Goal: Obtain resource: Download file/media

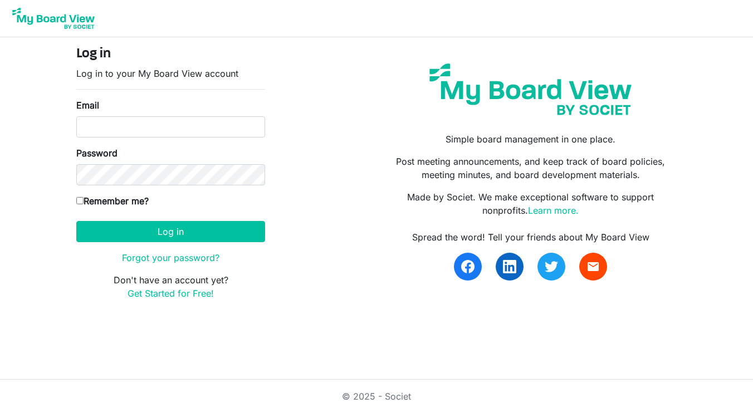
type input "[EMAIL_ADDRESS][DOMAIN_NAME]"
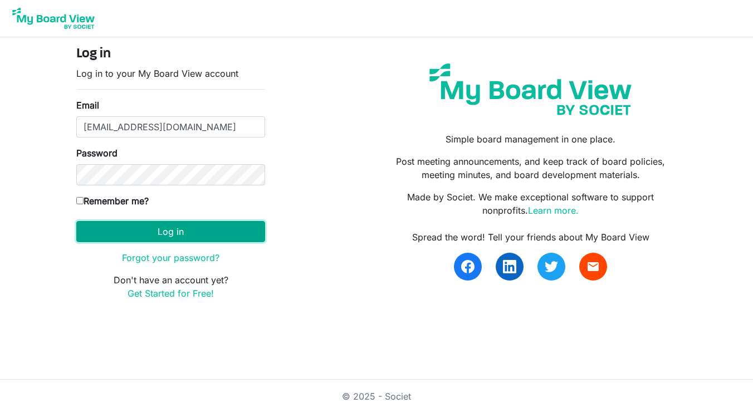
click at [177, 231] on button "Log in" at bounding box center [170, 231] width 189 height 21
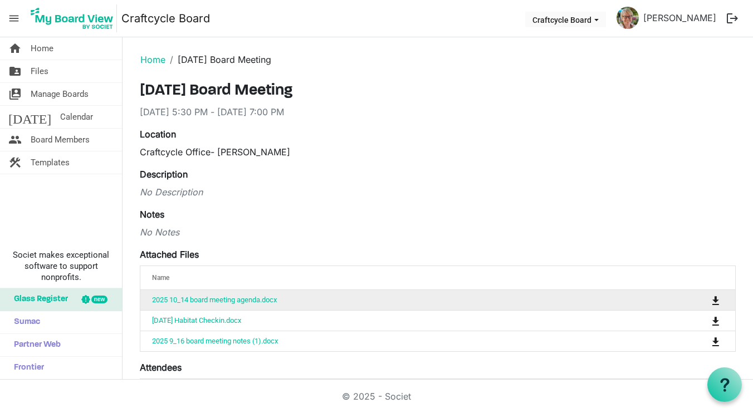
click at [217, 305] on td "2025 10_14 board meeting agenda.docx" at bounding box center [402, 300] width 525 height 20
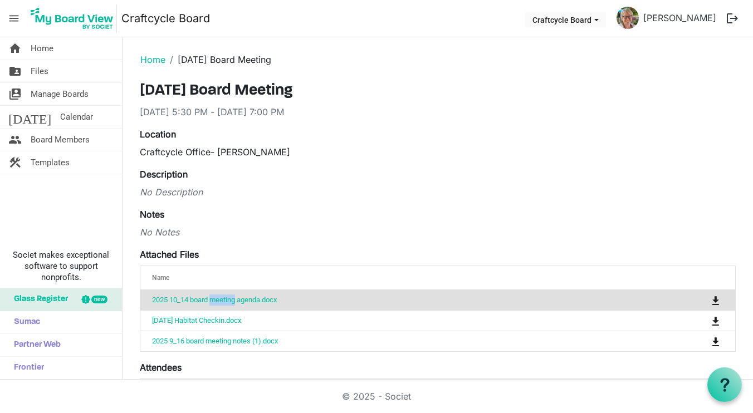
click at [217, 305] on td "2025 10_14 board meeting agenda.docx" at bounding box center [402, 300] width 525 height 20
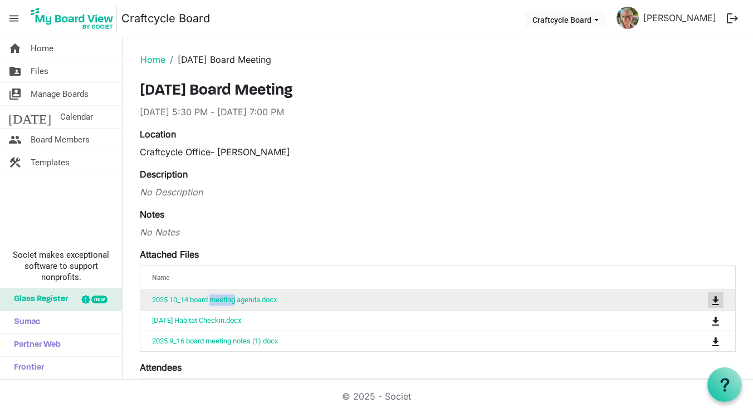
click at [717, 300] on span "is Command column column header" at bounding box center [716, 300] width 7 height 9
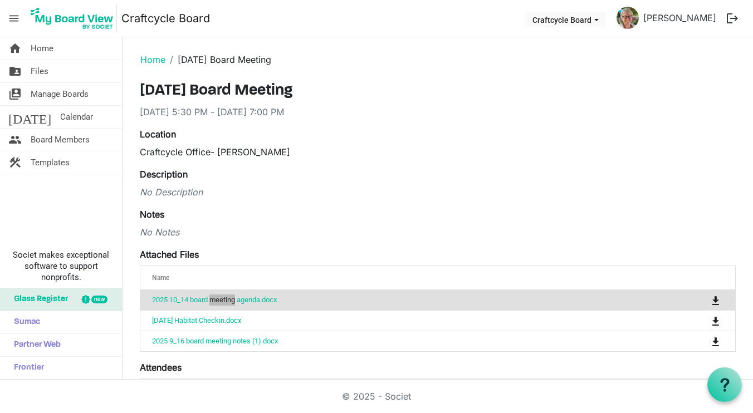
click at [591, 3] on nav "menu Craftcycle Board Craftcycle Board Darcy Holtgrave logout" at bounding box center [376, 18] width 753 height 37
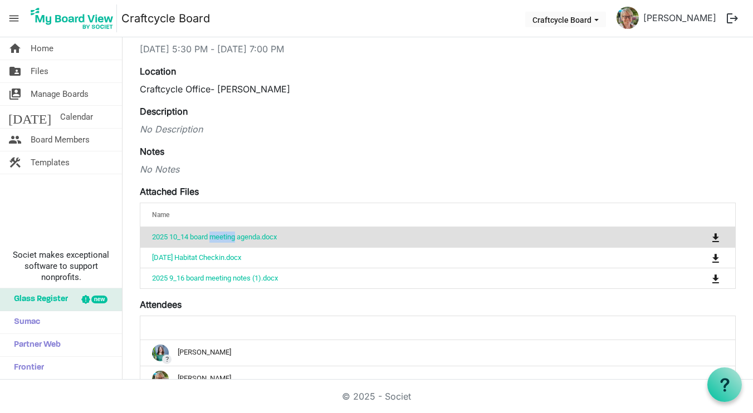
scroll to position [68, 0]
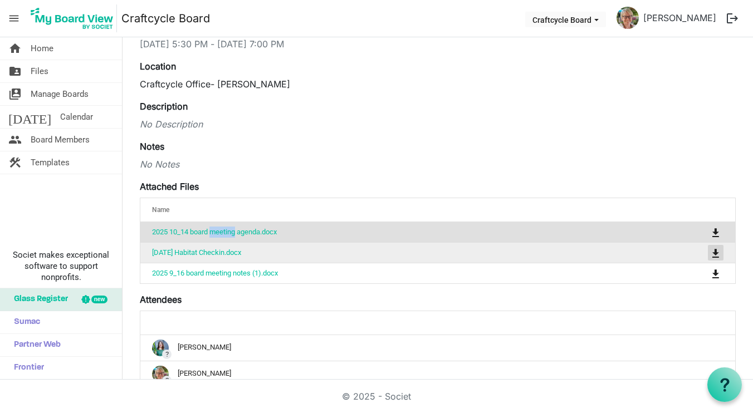
click at [718, 251] on span "is Command column column header" at bounding box center [716, 253] width 7 height 9
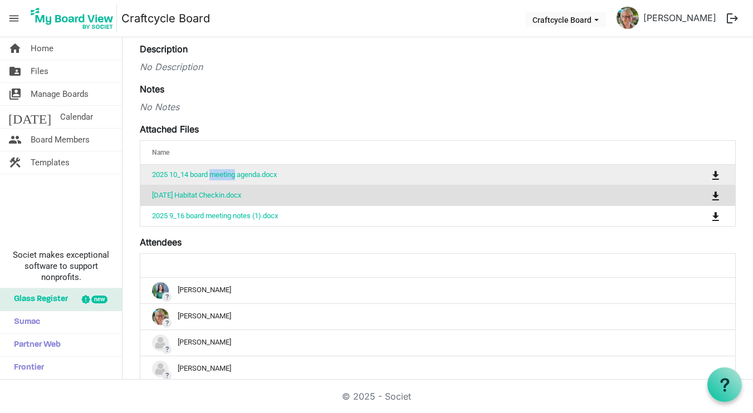
scroll to position [128, 0]
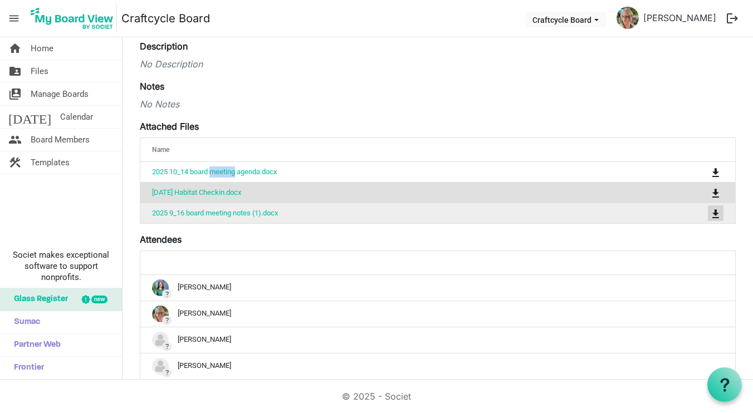
click at [717, 212] on span "is Command column column header" at bounding box center [716, 213] width 7 height 9
